Goal: Transaction & Acquisition: Obtain resource

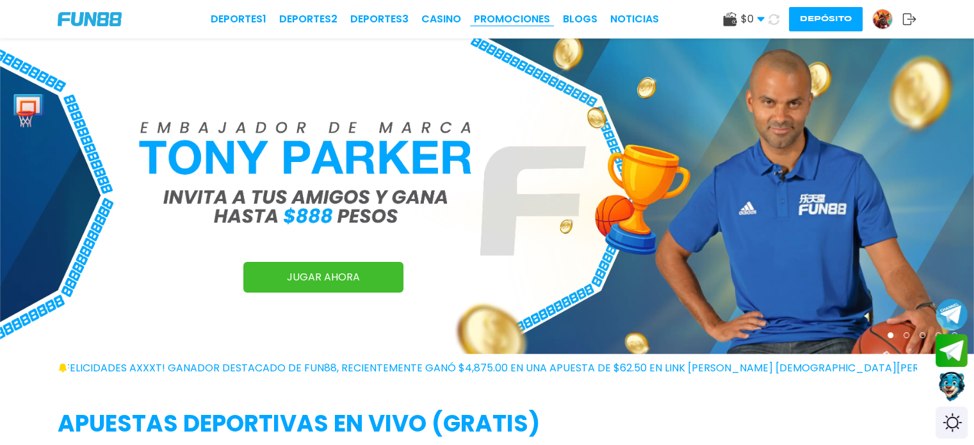
click at [494, 22] on link "Promociones" at bounding box center [512, 19] width 76 height 15
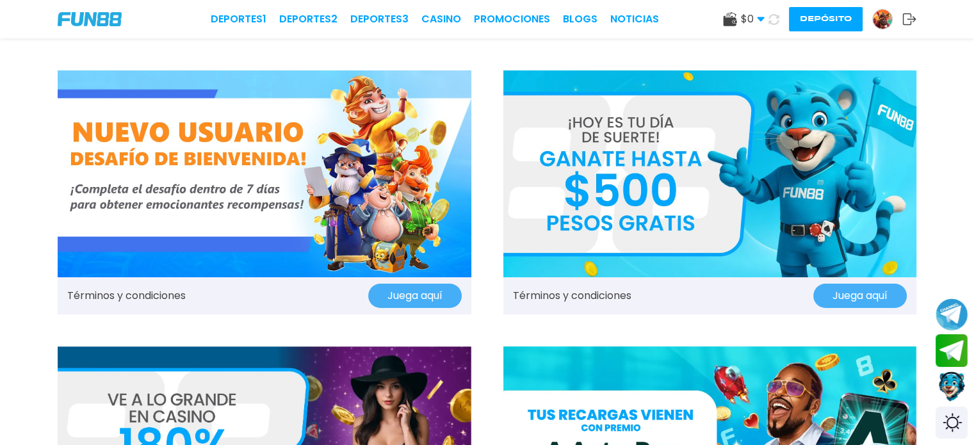
click at [670, 220] on img at bounding box center [710, 173] width 414 height 207
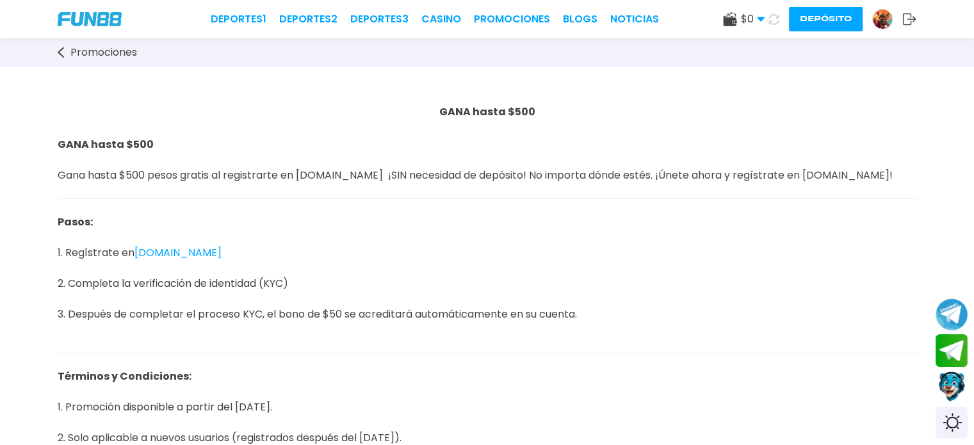
click at [208, 181] on span "GANA hasta $500 Gana hasta $500 pesos gratis al registrarte en [DOMAIN_NAME] ¡S…" at bounding box center [475, 167] width 835 height 61
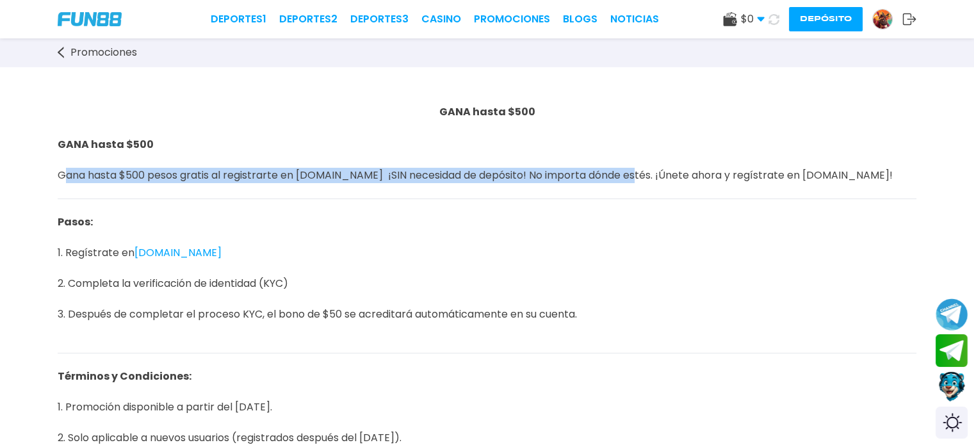
drag, startPoint x: 60, startPoint y: 175, endPoint x: 625, endPoint y: 172, distance: 564.7
click at [625, 172] on span "GANA hasta $500 Gana hasta $500 pesos gratis al registrarte en [DOMAIN_NAME] ¡S…" at bounding box center [475, 167] width 835 height 61
copy span "Gana hasta $500 pesos gratis al registrarte en [DOMAIN_NAME] ¡SIN necesidad de …"
click at [711, 189] on p "GANA hasta $500 Gana hasta $500 pesos gratis al registrarte en [DOMAIN_NAME] ¡S…" at bounding box center [487, 167] width 858 height 61
